Goal: Information Seeking & Learning: Learn about a topic

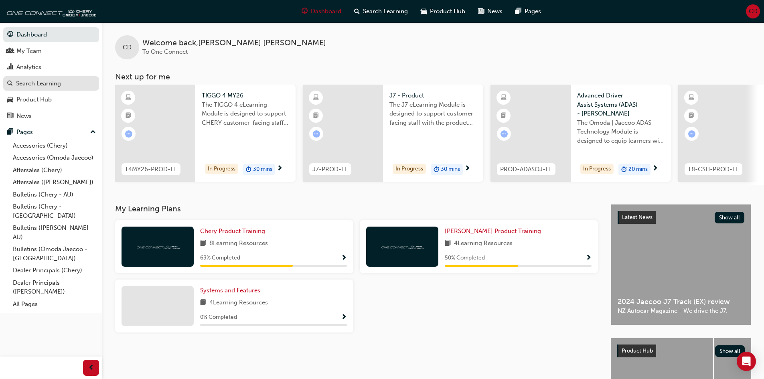
click at [38, 82] on div "Search Learning" at bounding box center [38, 83] width 45 height 9
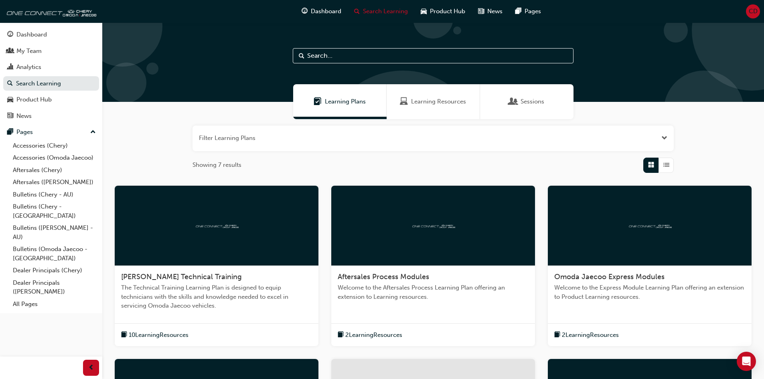
click at [441, 98] on span "Learning Resources" at bounding box center [438, 101] width 55 height 9
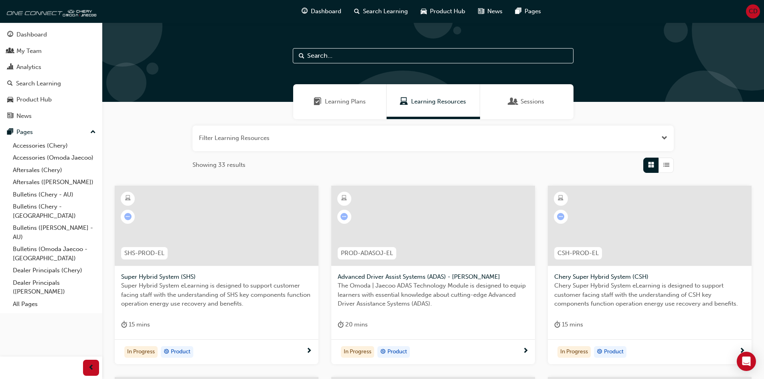
click at [439, 53] on input "text" at bounding box center [433, 55] width 281 height 15
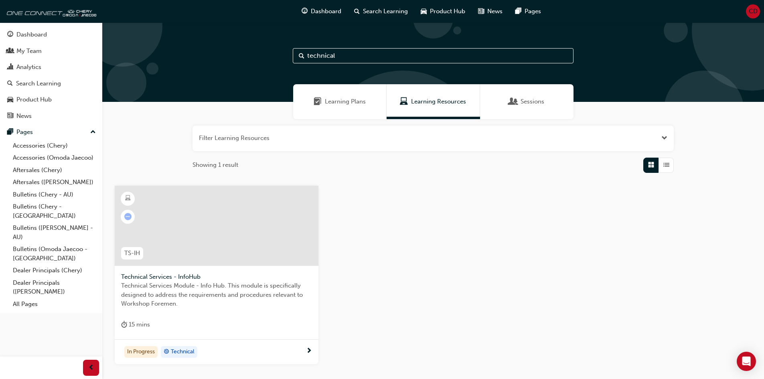
type input "technical"
click at [243, 258] on div at bounding box center [217, 226] width 204 height 80
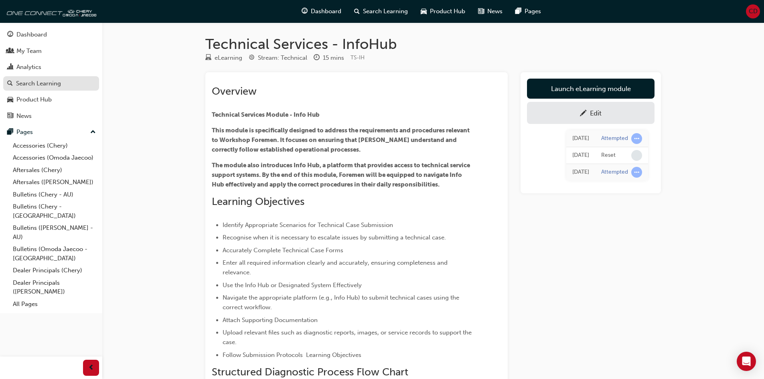
click at [48, 79] on div "Search Learning" at bounding box center [38, 83] width 45 height 9
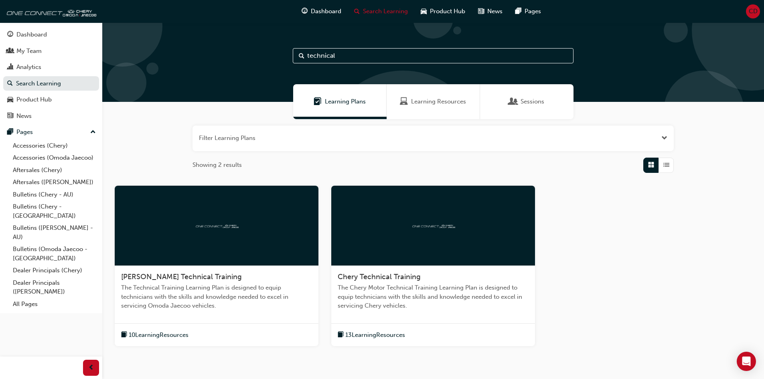
click at [426, 98] on span "Learning Resources" at bounding box center [438, 101] width 55 height 9
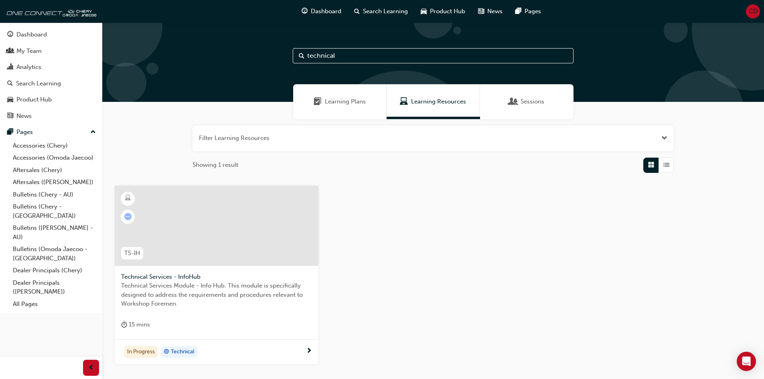
click at [347, 104] on span "Learning Plans" at bounding box center [345, 101] width 41 height 9
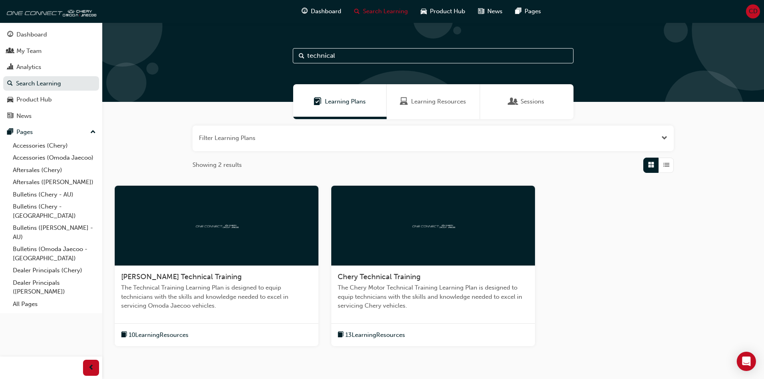
click at [366, 278] on span "Chery Technical Training" at bounding box center [379, 276] width 83 height 9
click at [333, 51] on input "technical" at bounding box center [433, 55] width 281 height 15
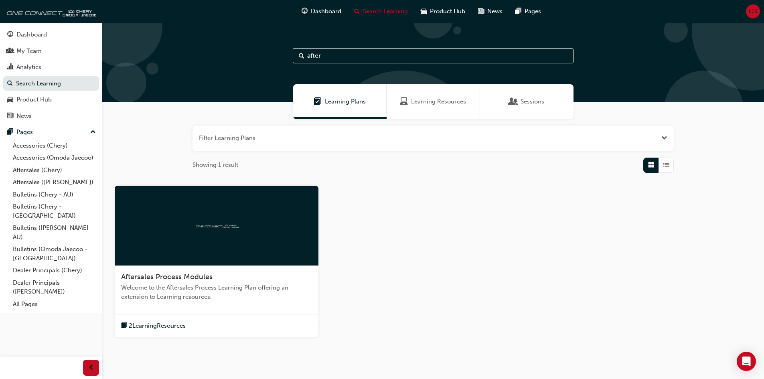
type input "after"
click at [235, 246] on div at bounding box center [217, 226] width 204 height 80
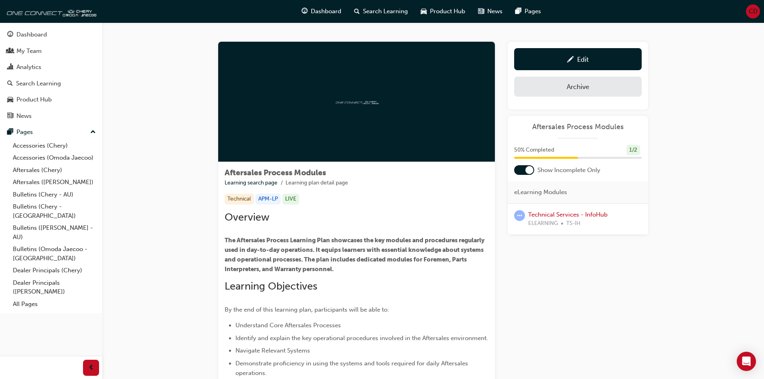
click at [528, 170] on div at bounding box center [529, 170] width 8 height 8
click at [526, 170] on div at bounding box center [524, 170] width 20 height 10
click at [559, 217] on link "Technical Services - InfoHub" at bounding box center [567, 214] width 79 height 7
click at [380, 228] on div "Overview The Aftersales Process Learning Plan showcases the key modules and pro…" at bounding box center [357, 316] width 264 height 211
